Goal: Information Seeking & Learning: Learn about a topic

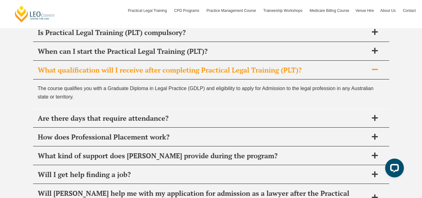
scroll to position [2339, 0]
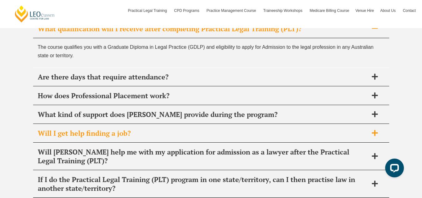
click at [377, 135] on icon at bounding box center [375, 133] width 6 height 6
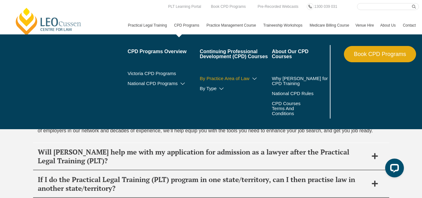
click at [251, 81] on icon at bounding box center [254, 78] width 6 height 4
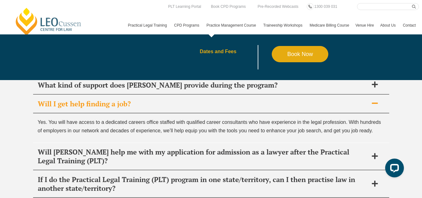
click at [200, 54] on link "Dates and Fees" at bounding box center [236, 51] width 72 height 5
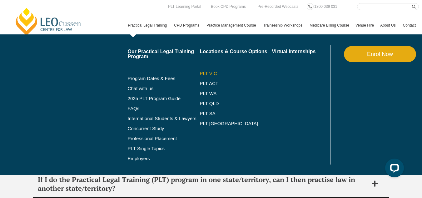
click at [200, 76] on link "PLT VIC" at bounding box center [236, 73] width 72 height 5
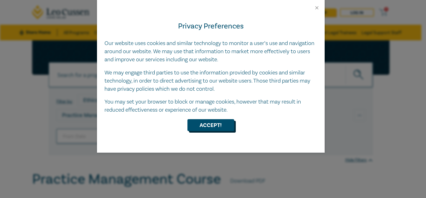
click at [204, 127] on button "Accept!" at bounding box center [211, 125] width 47 height 12
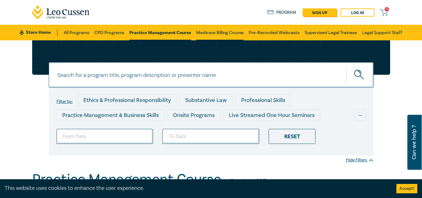
click at [228, 31] on link "Medicare Billing Course" at bounding box center [219, 33] width 47 height 16
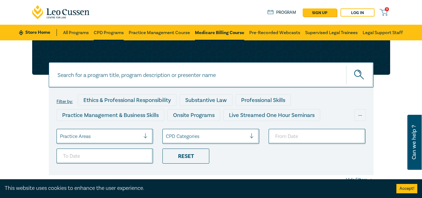
click at [106, 35] on link "CPD Programs" at bounding box center [109, 33] width 30 height 16
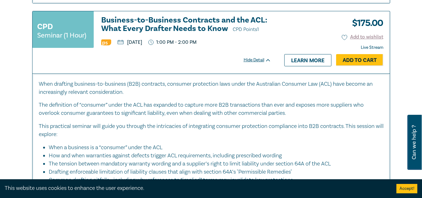
scroll to position [3165, 0]
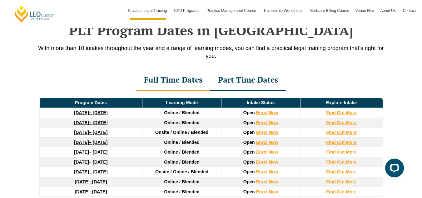
scroll to position [853, 0]
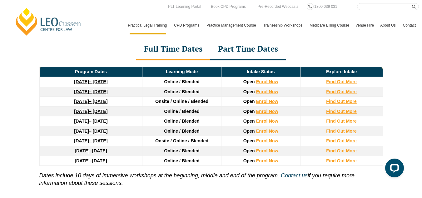
click at [99, 83] on link "22 September 2025 – 20 February 2026" at bounding box center [90, 81] width 33 height 5
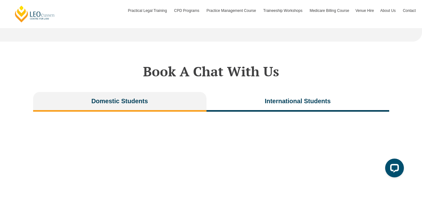
scroll to position [1255, 0]
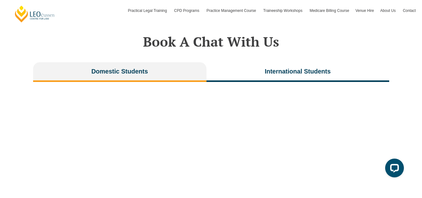
drag, startPoint x: 424, startPoint y: 16, endPoint x: 392, endPoint y: 94, distance: 84.6
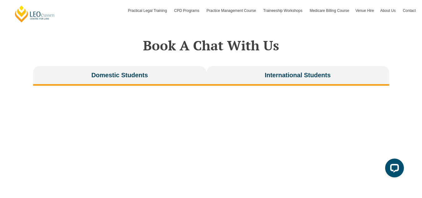
click at [296, 71] on span "International Students" at bounding box center [297, 75] width 66 height 9
